Goal: Transaction & Acquisition: Purchase product/service

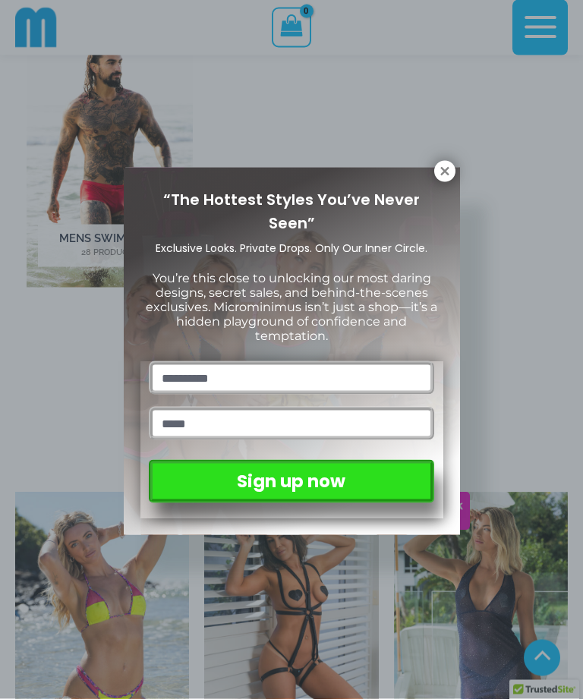
scroll to position [1141, 0]
click at [447, 173] on icon at bounding box center [444, 171] width 8 height 8
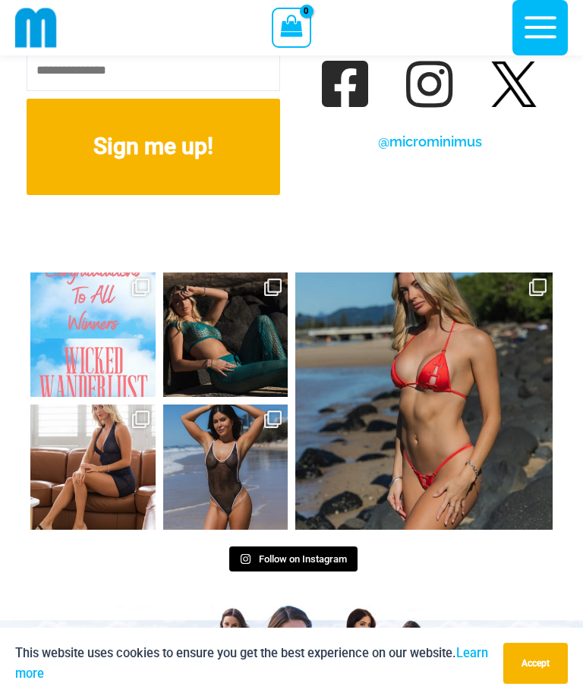
scroll to position [7526, 0]
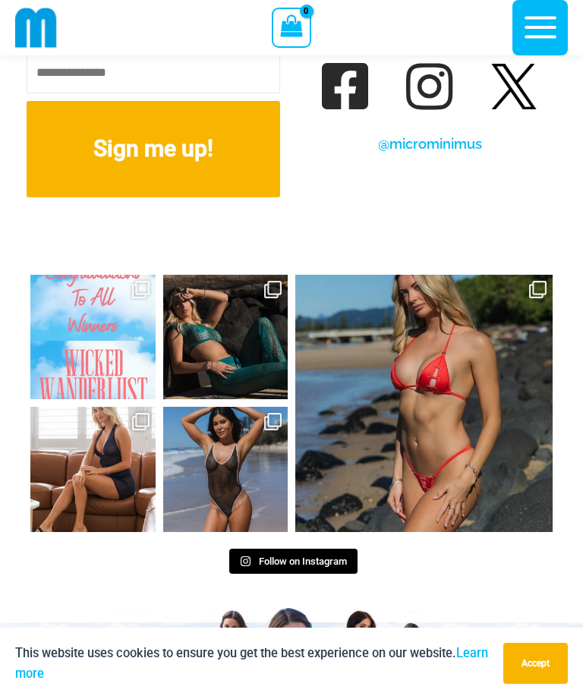
click at [451, 373] on link "Open" at bounding box center [423, 403] width 257 height 257
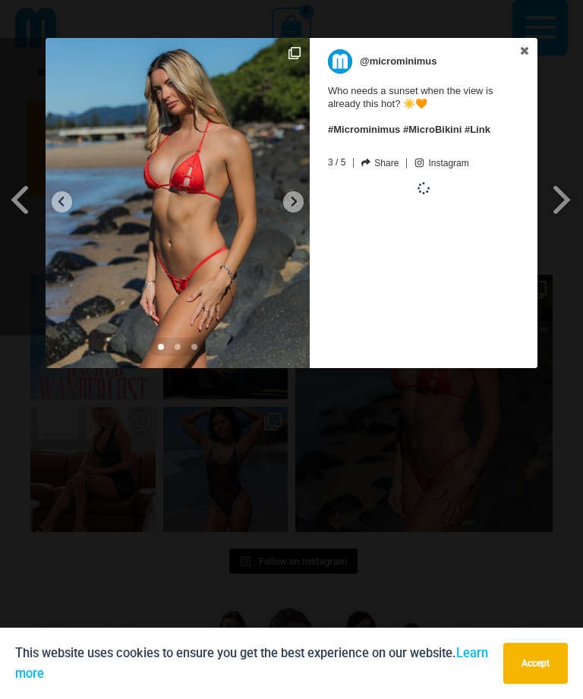
click at [565, 197] on span at bounding box center [562, 199] width 26 height 34
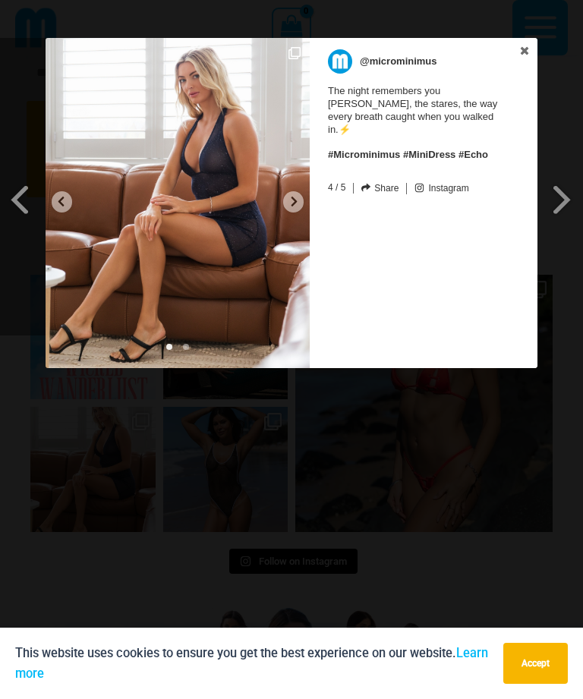
click at [568, 197] on span at bounding box center [562, 199] width 26 height 34
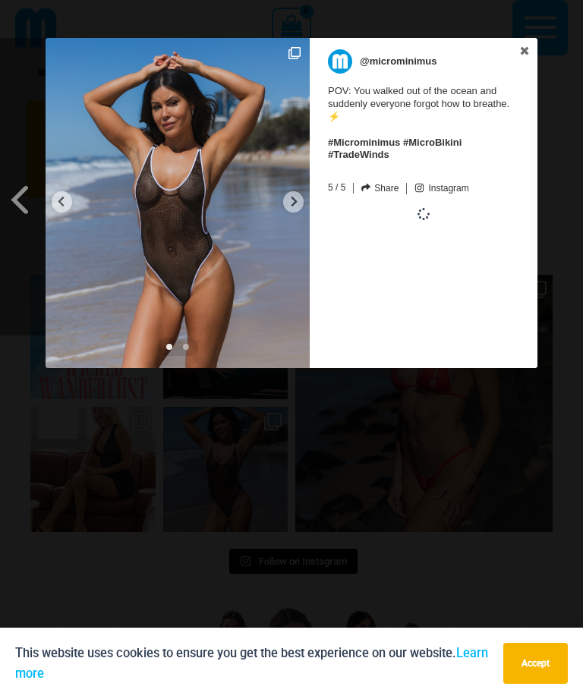
click at [567, 197] on div "Previous Slide Next Slide @microminimus POV: You walked out of the ocean and su…" at bounding box center [291, 205] width 583 height 334
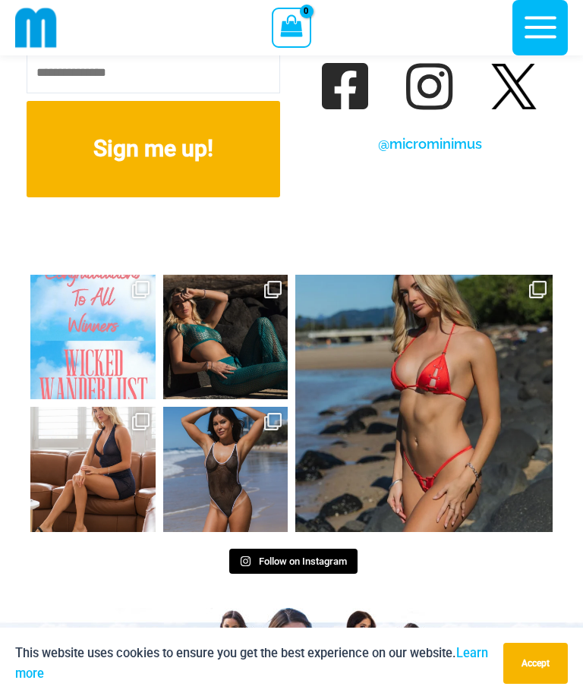
click at [448, 325] on link "Open" at bounding box center [423, 403] width 257 height 257
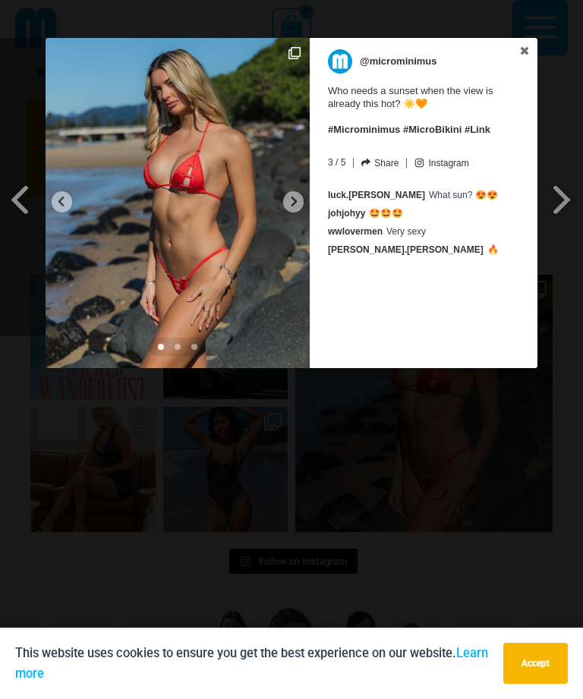
click at [294, 196] on icon at bounding box center [293, 201] width 11 height 11
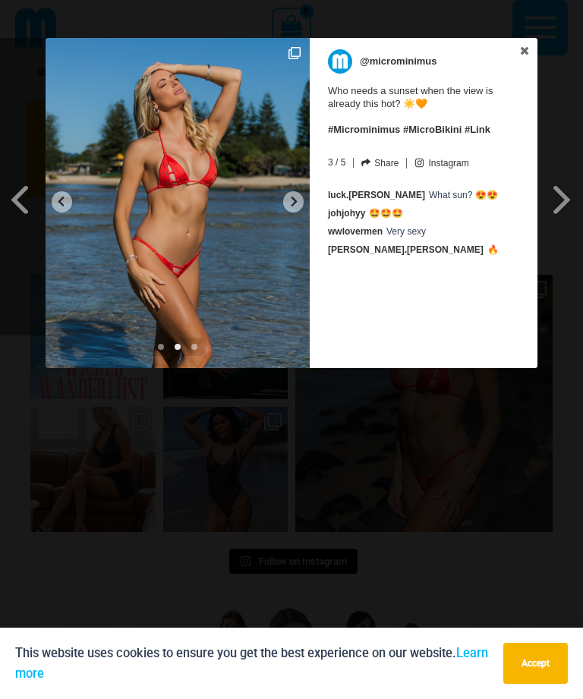
click at [299, 200] on icon at bounding box center [293, 201] width 11 height 11
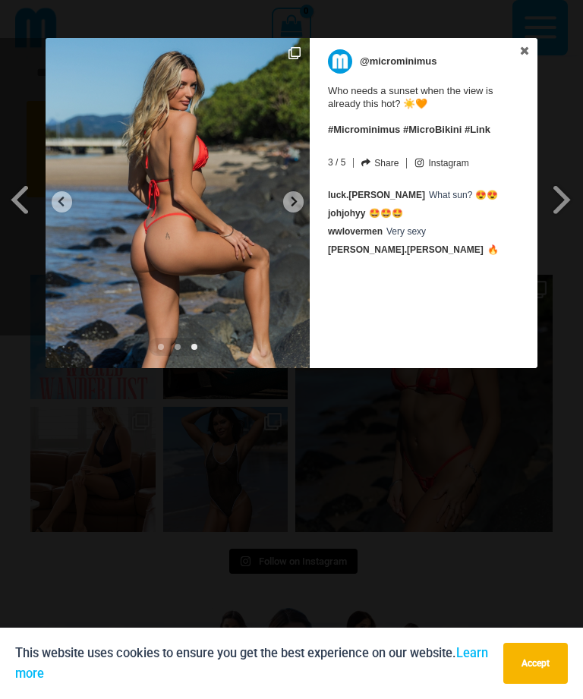
click at [303, 200] on div at bounding box center [293, 201] width 20 height 21
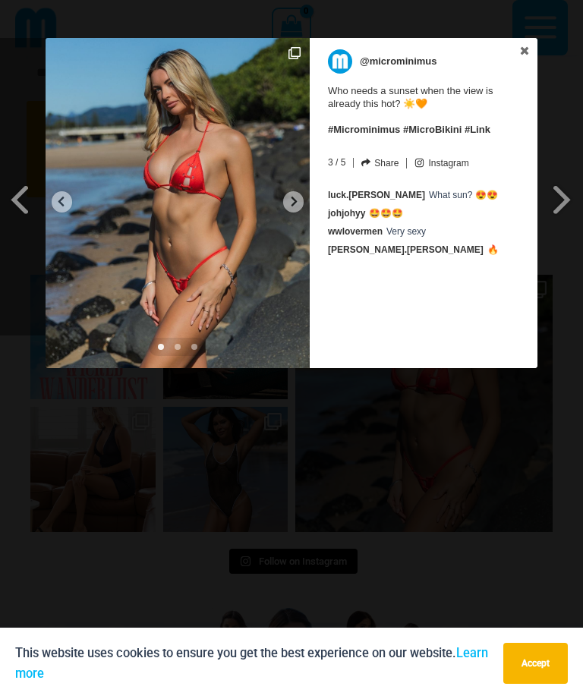
click at [533, 55] on link at bounding box center [524, 51] width 26 height 27
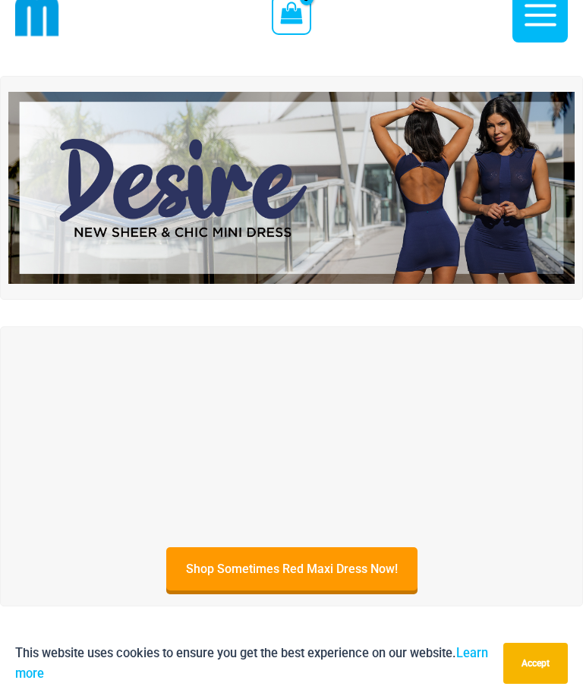
scroll to position [0, 0]
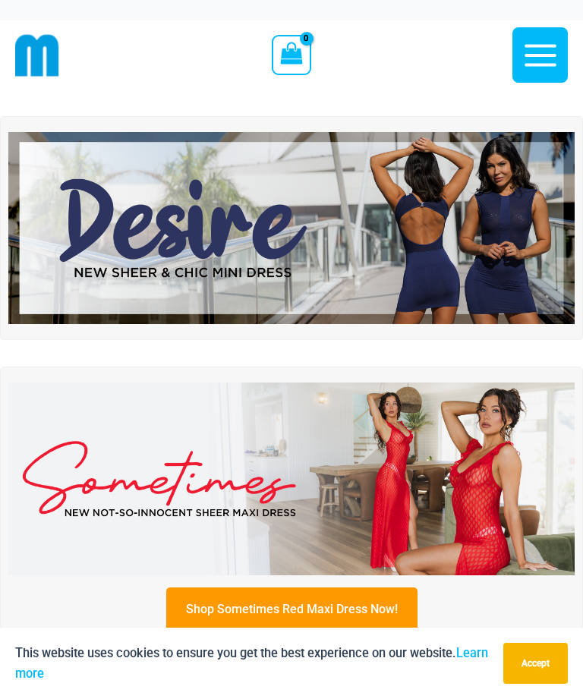
click at [543, 55] on icon "button" at bounding box center [540, 55] width 32 height 22
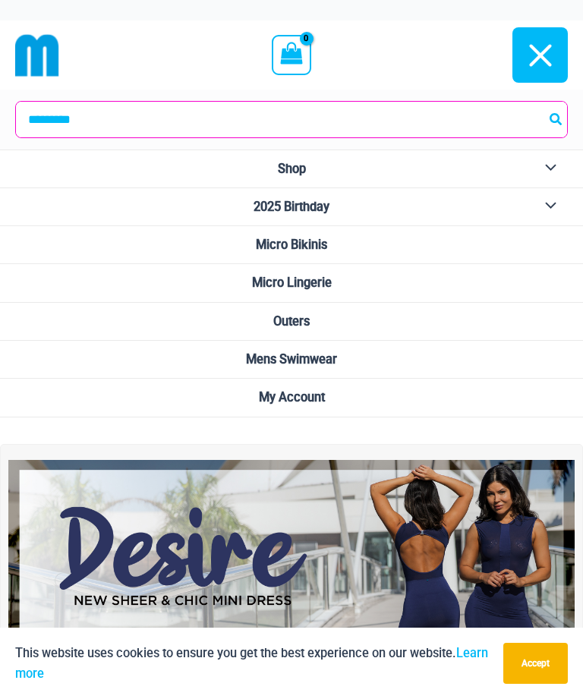
click at [556, 162] on button "Menu Toggle" at bounding box center [547, 168] width 42 height 37
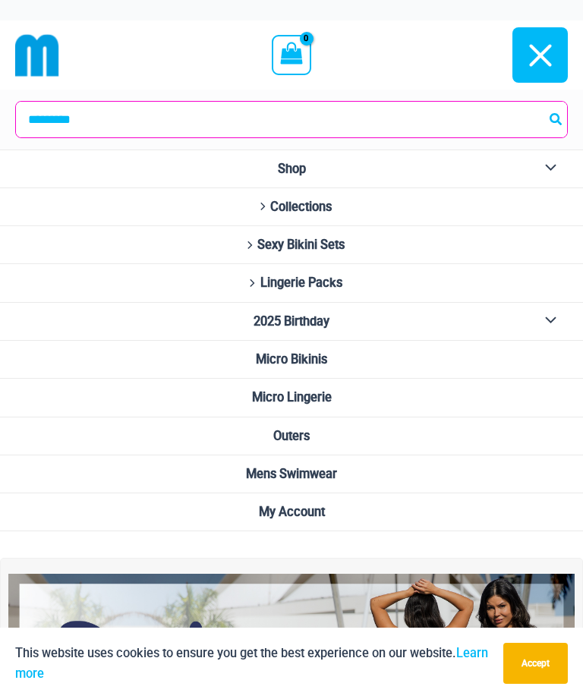
click at [260, 203] on icon "Site Navigation" at bounding box center [262, 207] width 5 height 8
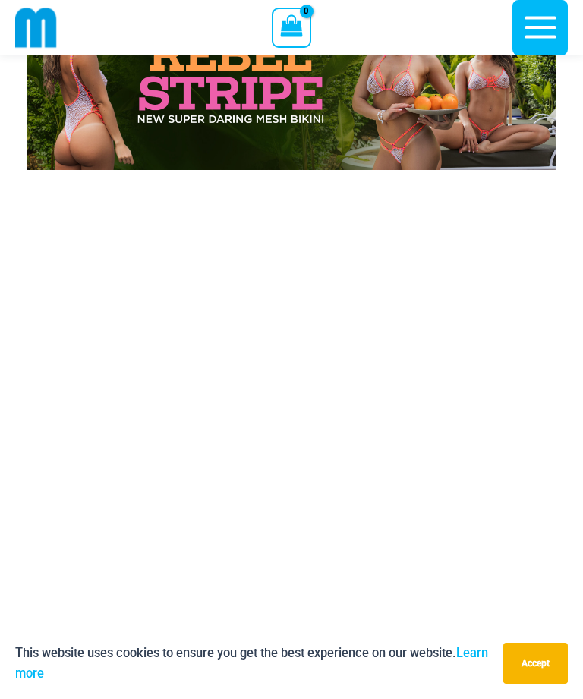
scroll to position [5955, 0]
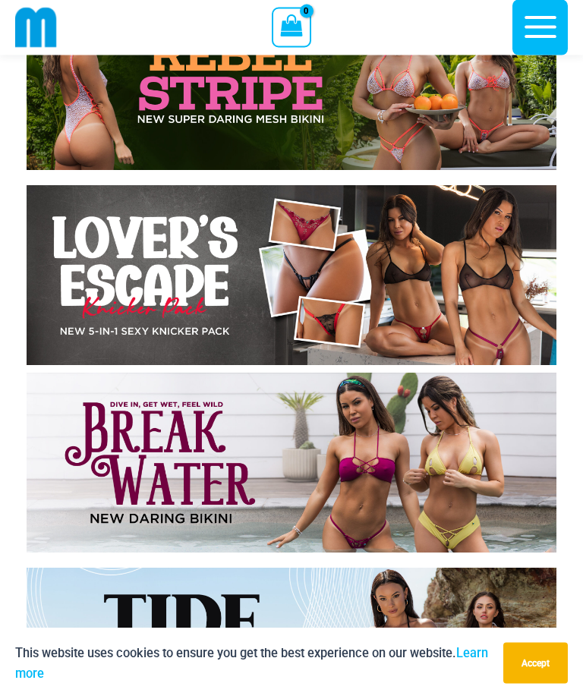
click at [209, 291] on img at bounding box center [292, 276] width 530 height 180
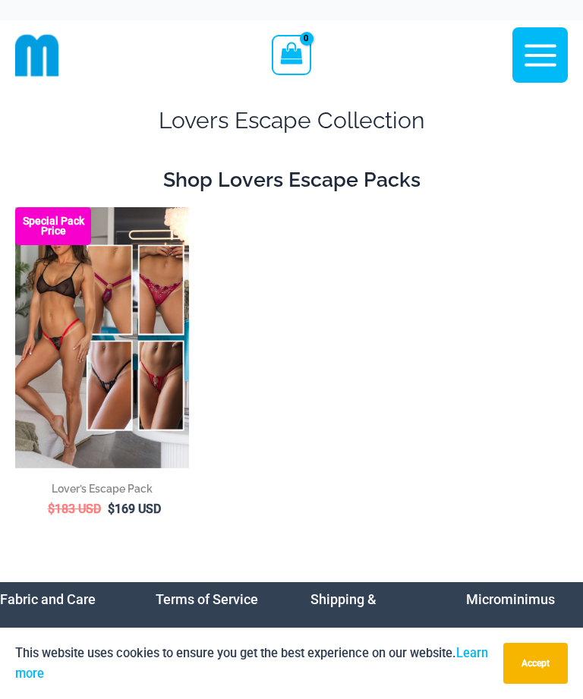
click at [15, 207] on img at bounding box center [15, 207] width 0 height 0
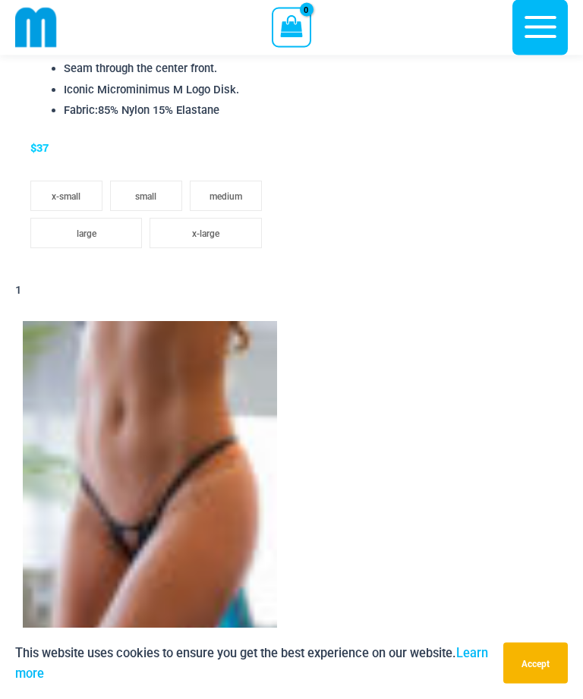
scroll to position [4780, 0]
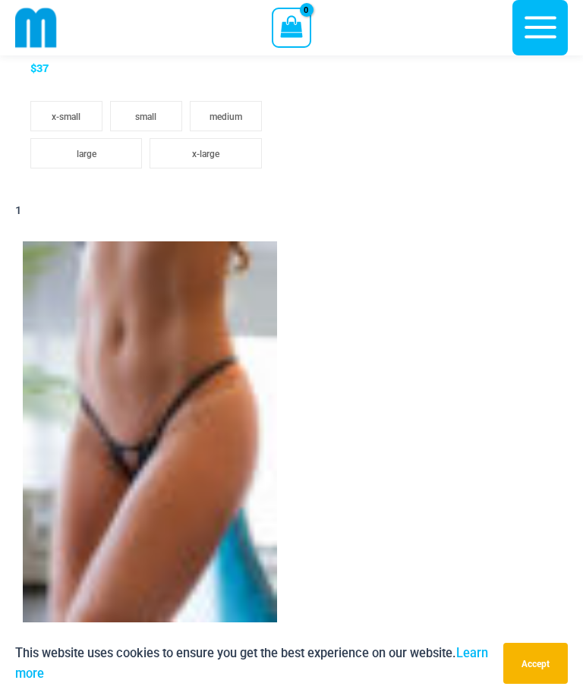
click at [209, 497] on img at bounding box center [150, 431] width 254 height 381
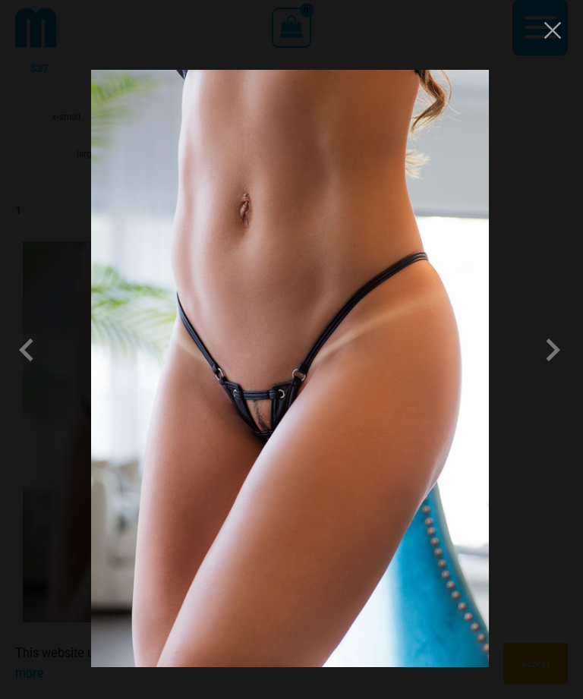
click at [556, 361] on span at bounding box center [553, 350] width 46 height 46
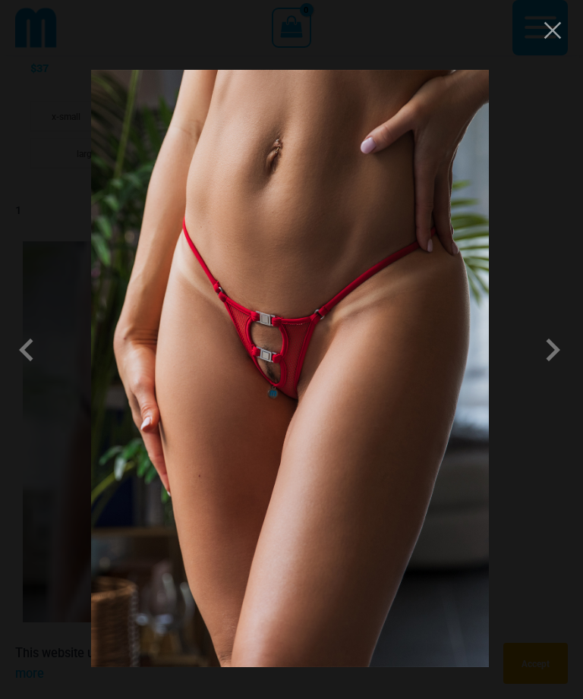
click at [555, 367] on span at bounding box center [553, 350] width 46 height 46
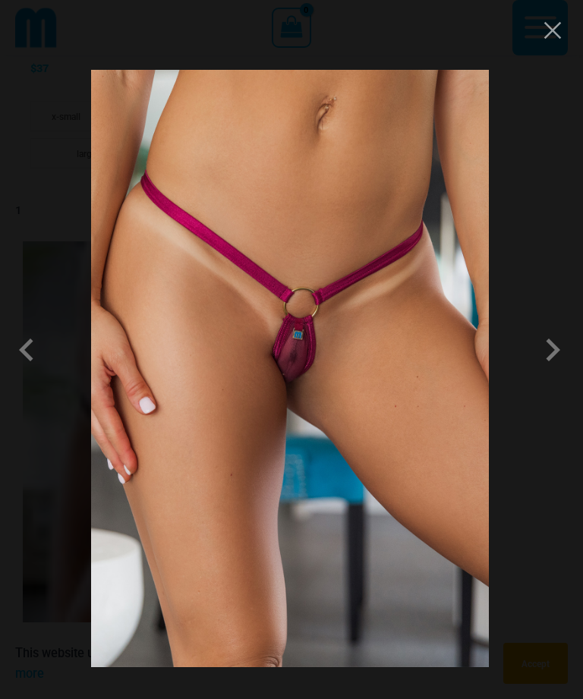
click at [556, 368] on span at bounding box center [553, 350] width 46 height 46
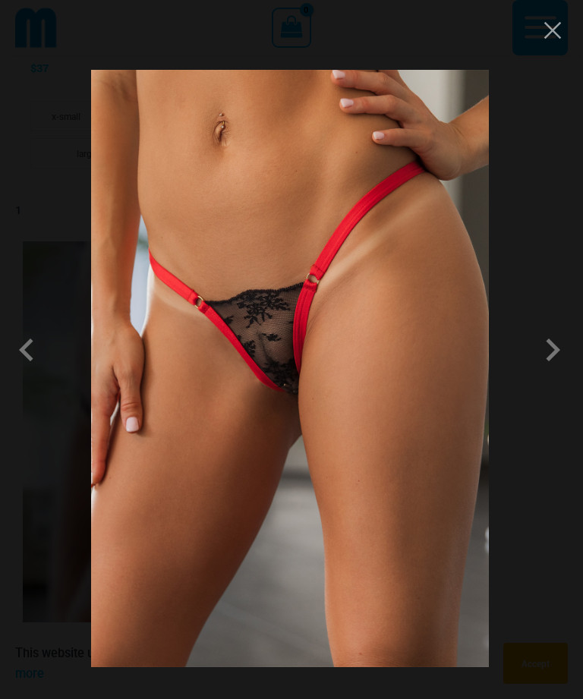
click at [558, 366] on span at bounding box center [553, 350] width 46 height 46
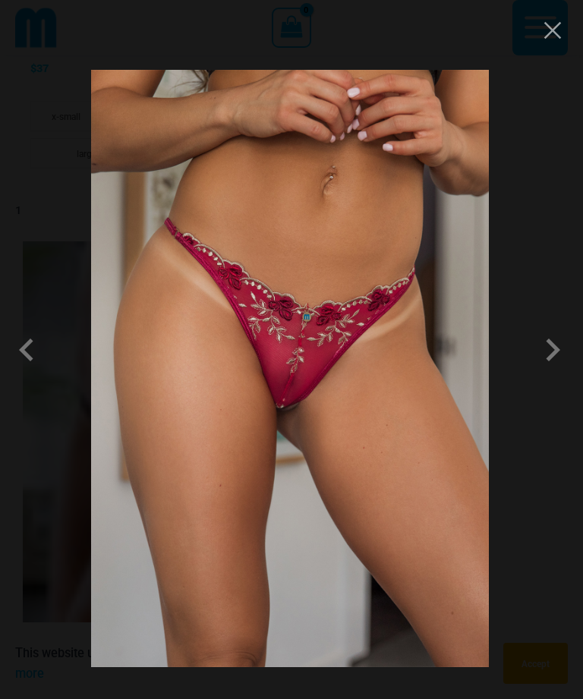
click at [562, 365] on span at bounding box center [553, 350] width 46 height 46
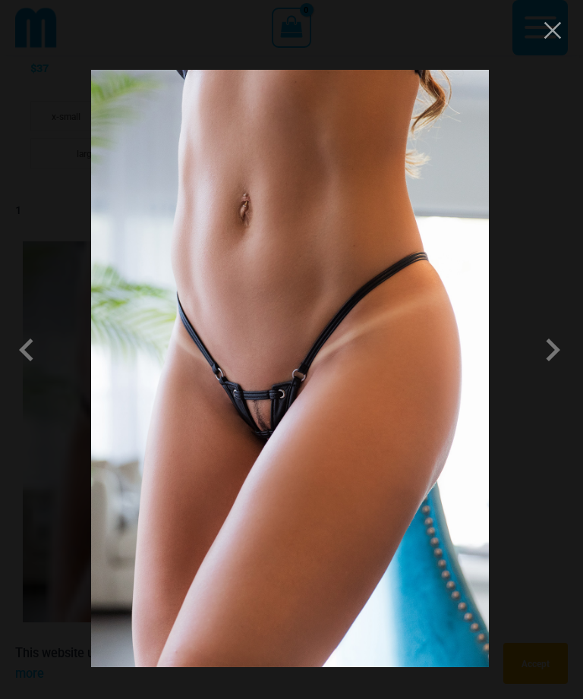
click at [555, 39] on button "Close" at bounding box center [552, 30] width 23 height 23
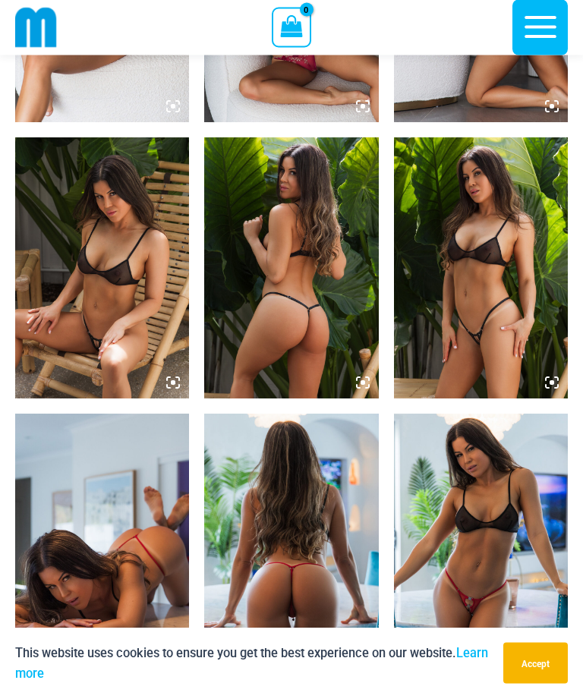
scroll to position [1346, 0]
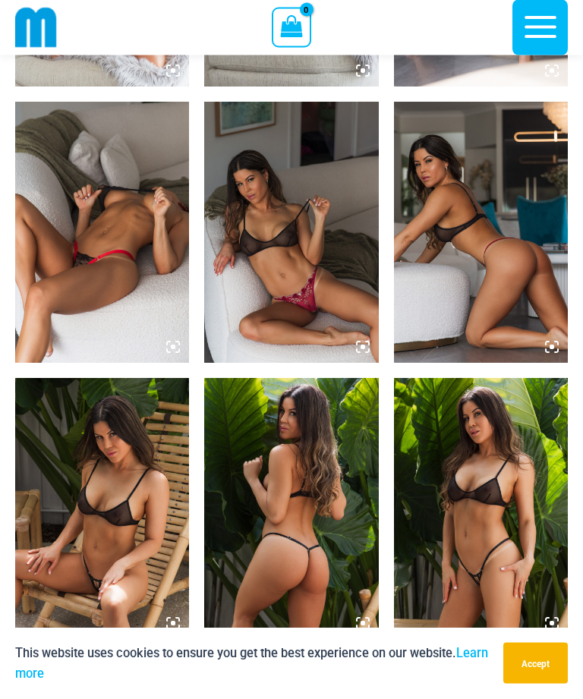
click at [147, 300] on img at bounding box center [102, 232] width 174 height 261
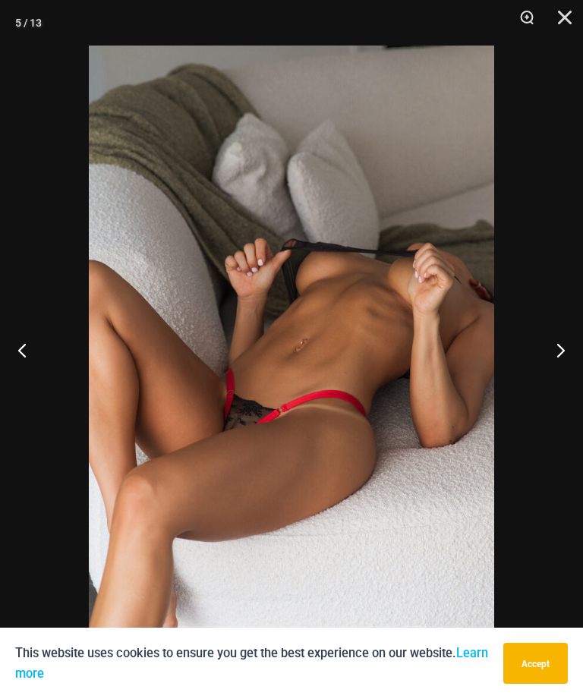
click at [20, 354] on button "Previous" at bounding box center [28, 350] width 57 height 76
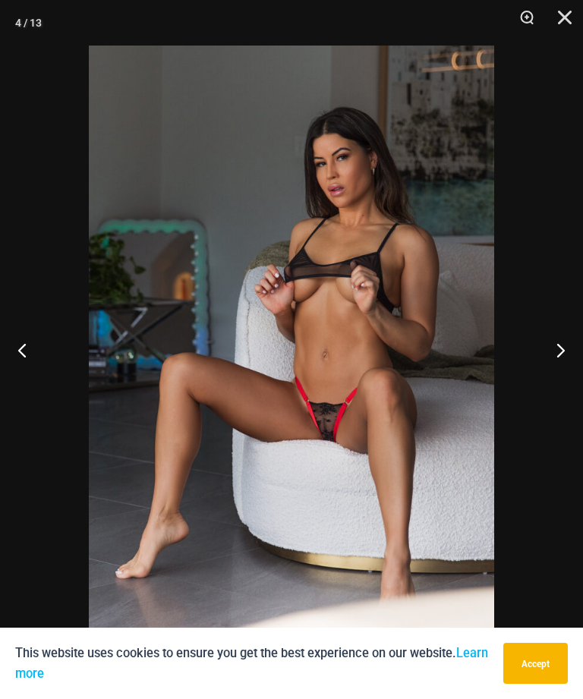
click at [20, 343] on button "Previous" at bounding box center [28, 350] width 57 height 76
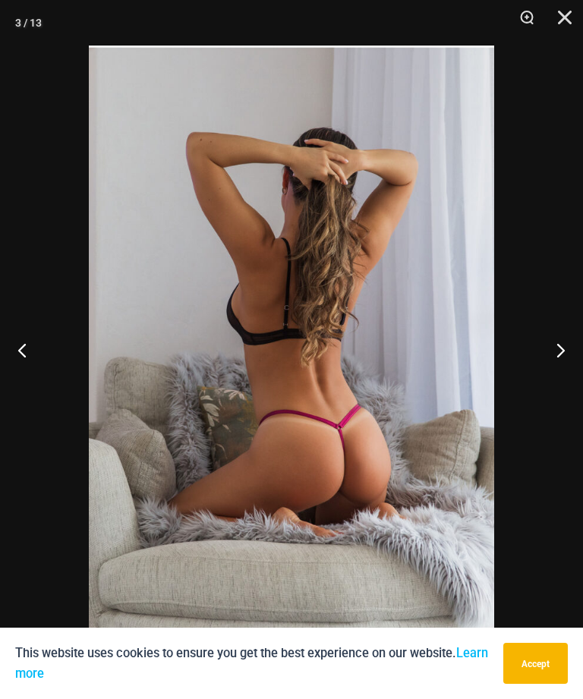
click at [33, 353] on button "Previous" at bounding box center [28, 350] width 57 height 76
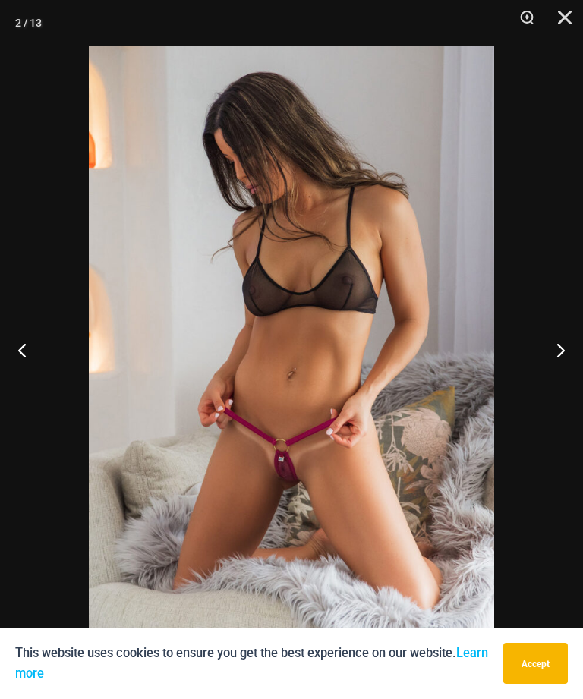
click at [26, 361] on button "Previous" at bounding box center [28, 350] width 57 height 76
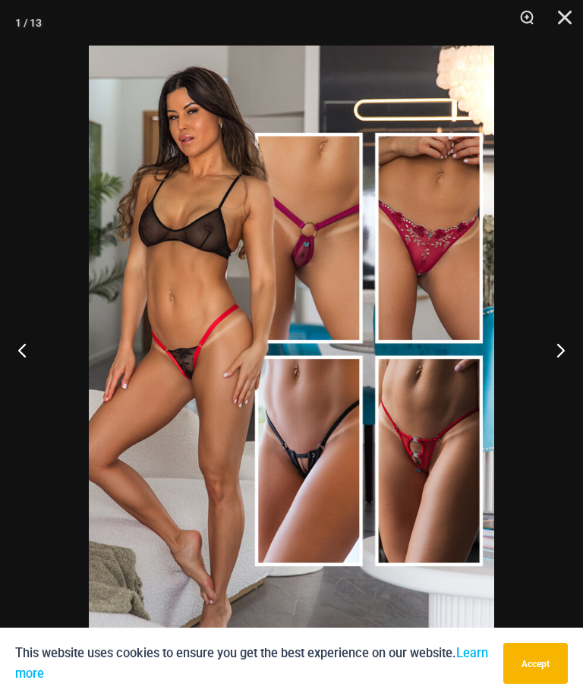
click at [27, 360] on button "Previous" at bounding box center [28, 350] width 57 height 76
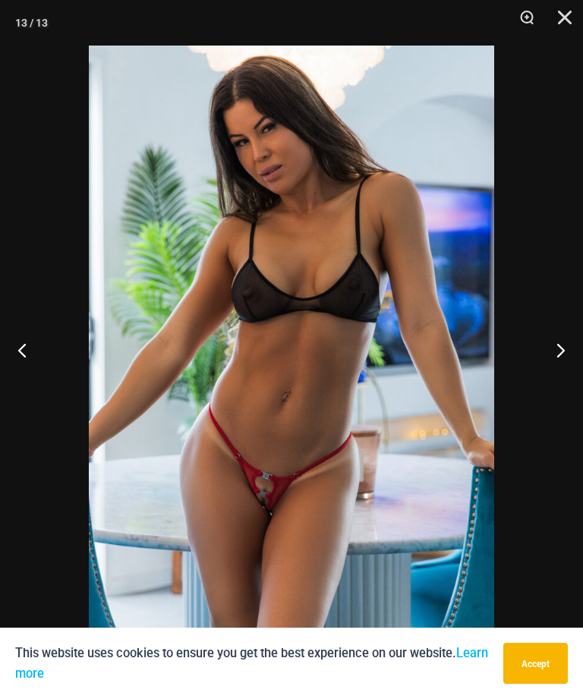
click at [23, 369] on button "Previous" at bounding box center [28, 350] width 57 height 76
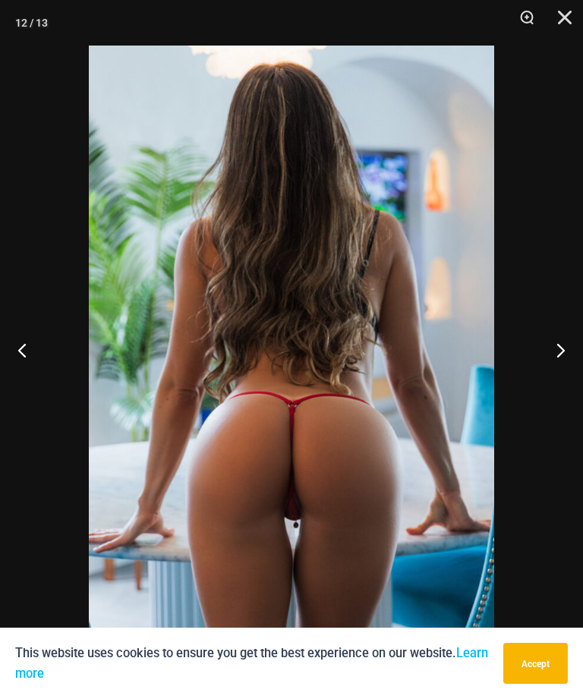
click at [577, 344] on button "Next" at bounding box center [554, 350] width 57 height 76
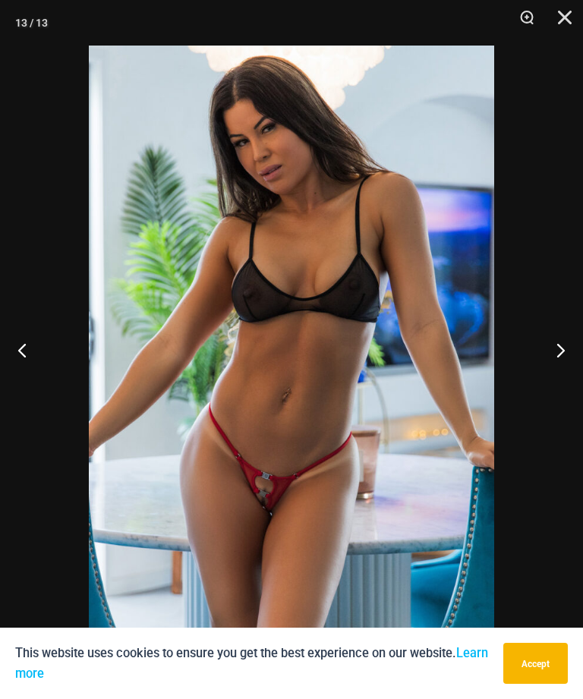
click at [577, 344] on button "Next" at bounding box center [554, 350] width 57 height 76
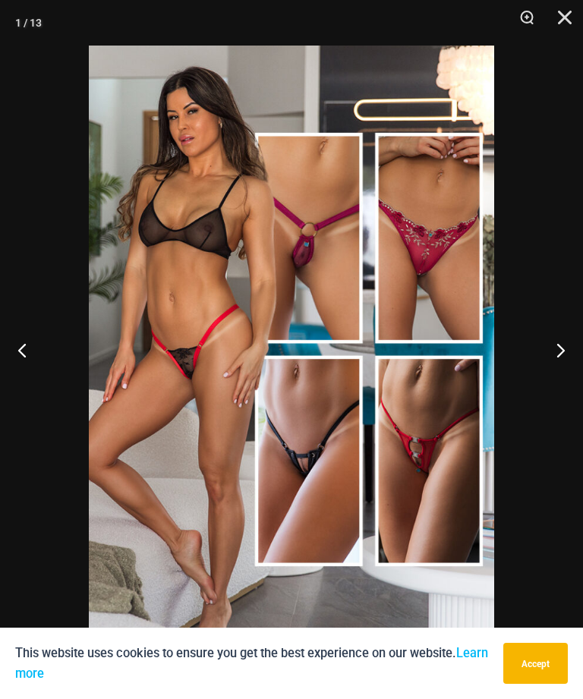
click at [573, 22] on button "Close" at bounding box center [559, 23] width 38 height 46
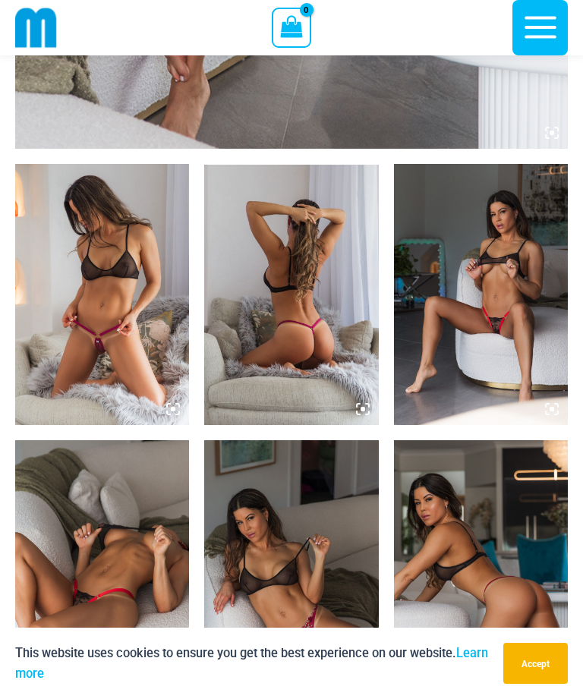
scroll to position [688, 0]
